Goal: Register for event/course

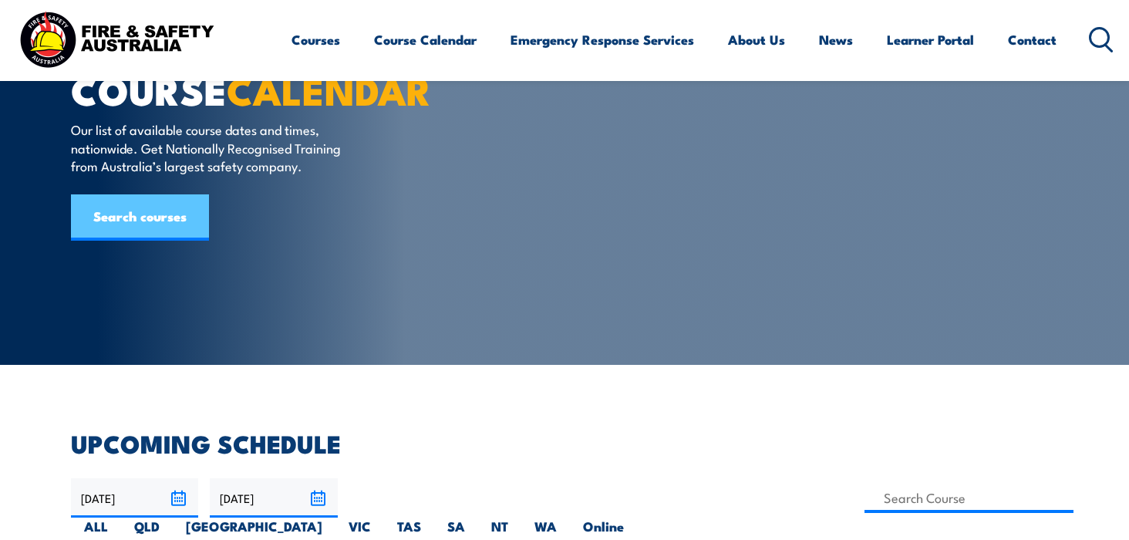
click at [152, 221] on link "Search courses" at bounding box center [140, 217] width 138 height 46
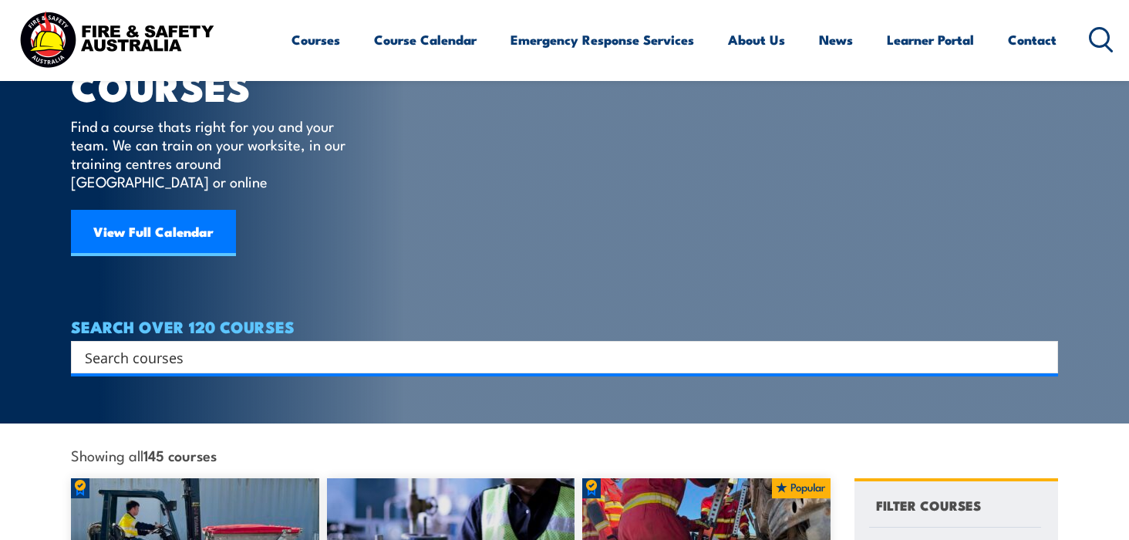
scroll to position [77, 0]
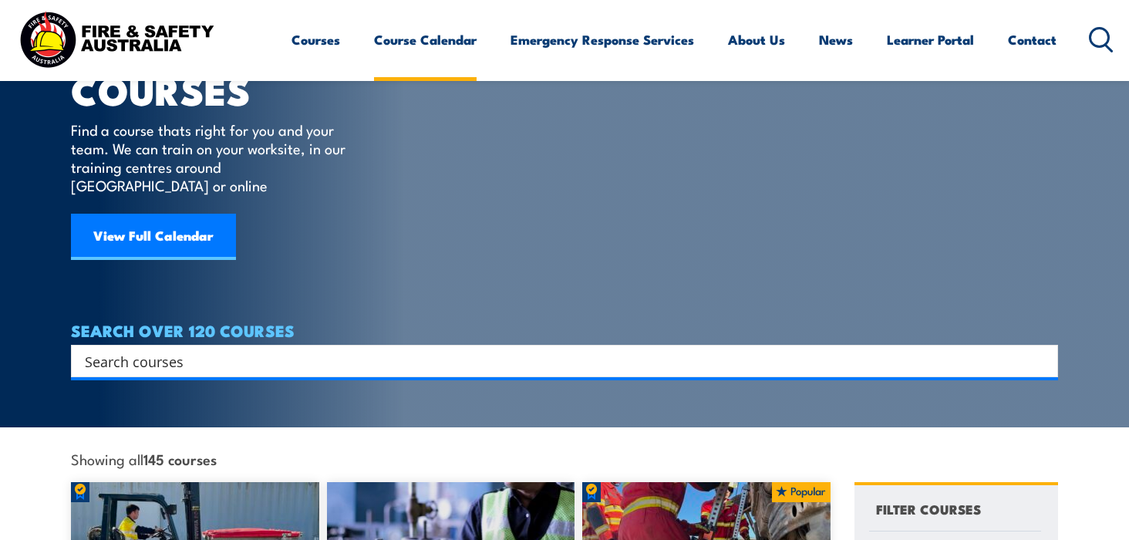
click at [436, 39] on link "Course Calendar" at bounding box center [425, 39] width 103 height 41
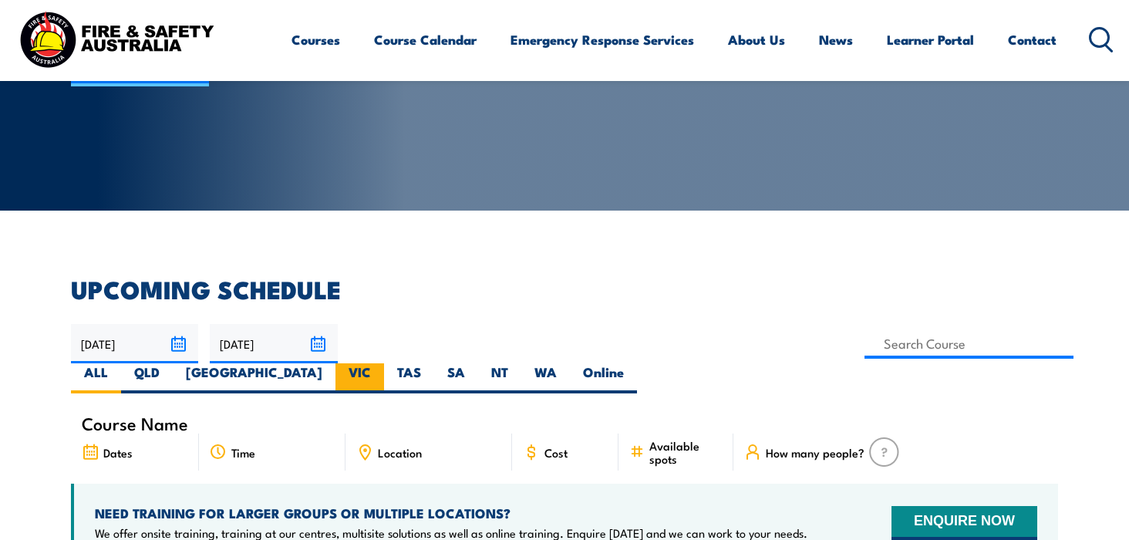
click at [384, 363] on label "VIC" at bounding box center [359, 378] width 49 height 30
click at [381, 363] on input "VIC" at bounding box center [376, 368] width 10 height 10
radio input "true"
